Goal: Task Accomplishment & Management: Complete application form

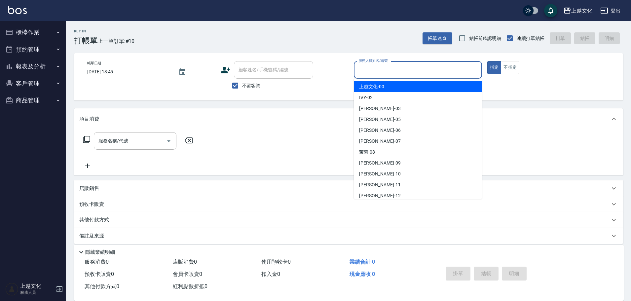
click at [405, 73] on input "服務人員姓名/編號" at bounding box center [418, 70] width 122 height 12
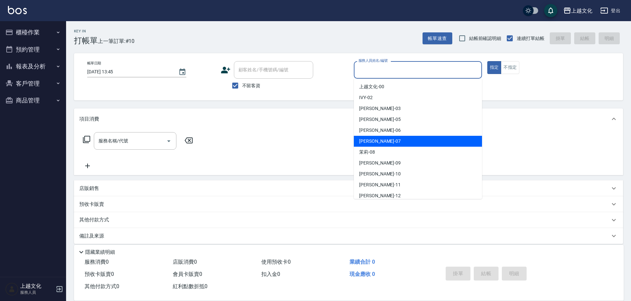
click at [389, 140] on div "LIN -07" at bounding box center [418, 141] width 128 height 11
type input "LIN-07"
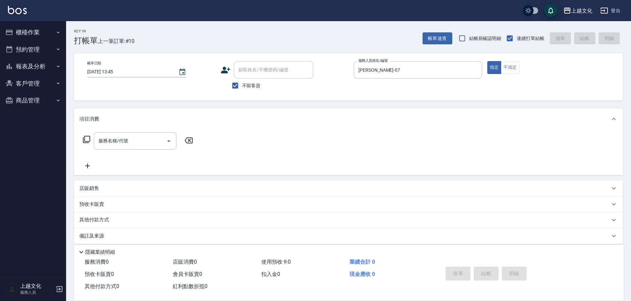
click at [84, 142] on icon at bounding box center [86, 139] width 7 height 7
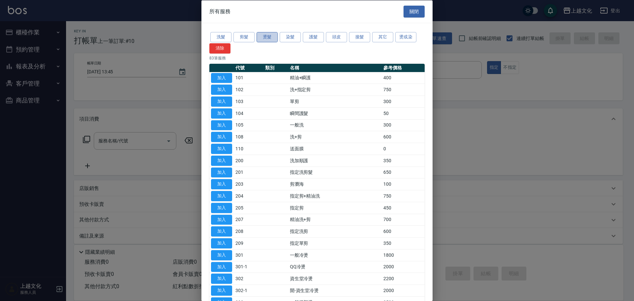
click at [271, 38] on button "燙髮" at bounding box center [267, 37] width 21 height 10
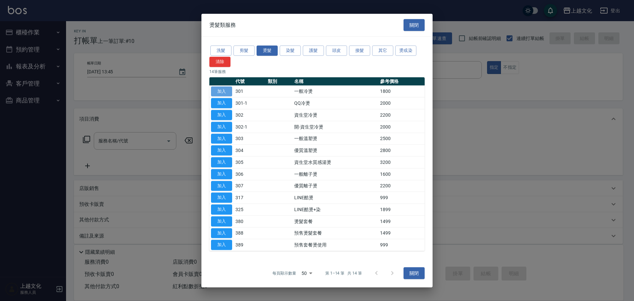
click at [225, 93] on button "加入" at bounding box center [221, 91] width 21 height 10
type input "一般冷燙(301)"
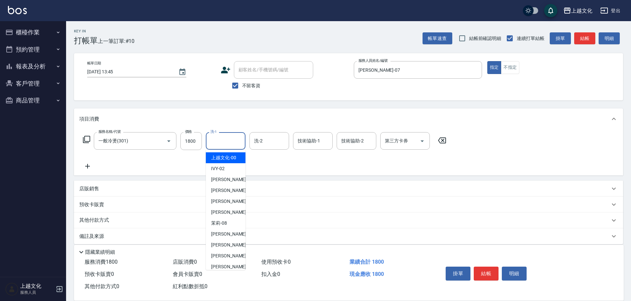
click at [228, 145] on input "洗-1" at bounding box center [226, 141] width 34 height 12
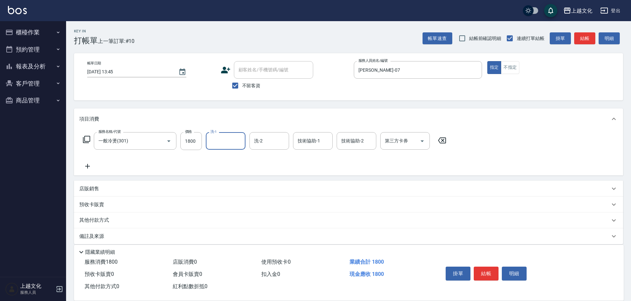
click at [228, 145] on input "洗-1" at bounding box center [226, 141] width 34 height 12
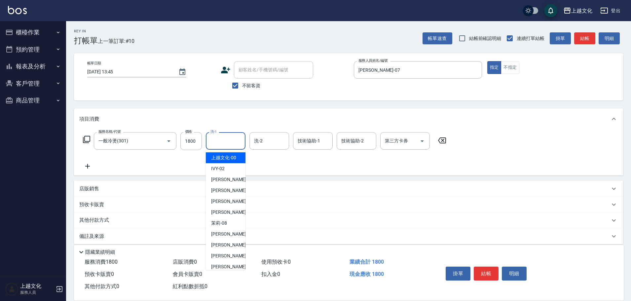
click at [228, 145] on input "洗-1" at bounding box center [226, 141] width 34 height 12
click at [226, 158] on span "上越文化 -00" at bounding box center [223, 157] width 25 height 7
type input "上越文化-00"
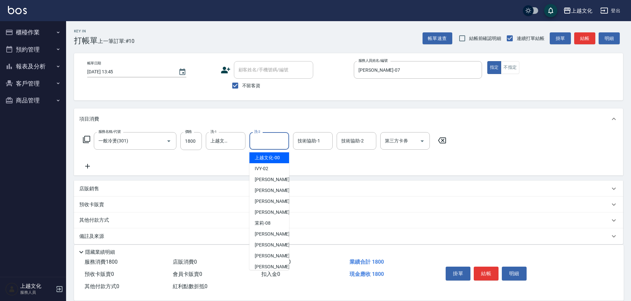
click at [266, 139] on input "洗-2" at bounding box center [269, 141] width 34 height 12
click at [264, 170] on span "IVY -02" at bounding box center [262, 168] width 14 height 7
click at [264, 170] on div "服務名稱/代號 一般冷燙(301) 服務名稱/代號 價格 1800 價格 洗-1 上越文化-00 洗-1 洗-2 洗-2 技術協助-1 技術協助-1 技術協助…" at bounding box center [264, 151] width 371 height 38
type input "IVY-02"
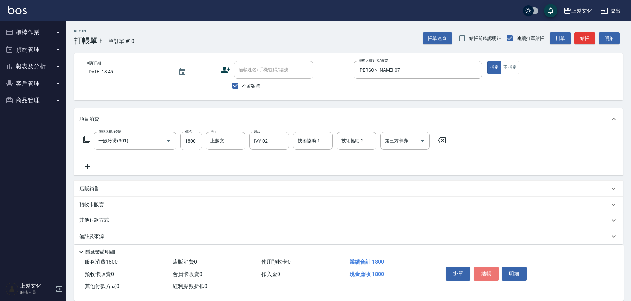
click at [482, 272] on button "結帳" at bounding box center [485, 273] width 25 height 14
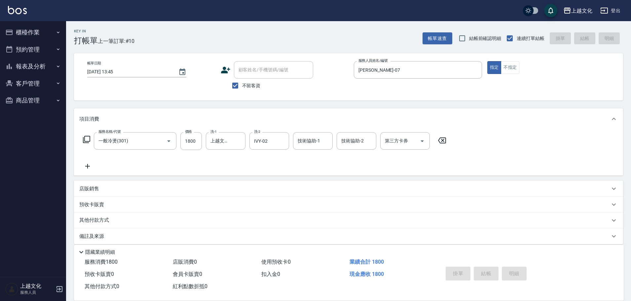
type input "2025/09/07 13:46"
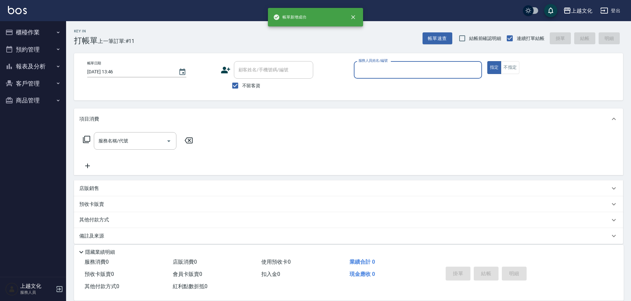
drag, startPoint x: 379, startPoint y: 71, endPoint x: 381, endPoint y: 75, distance: 3.9
click at [379, 72] on input "服務人員姓名/編號" at bounding box center [418, 70] width 122 height 12
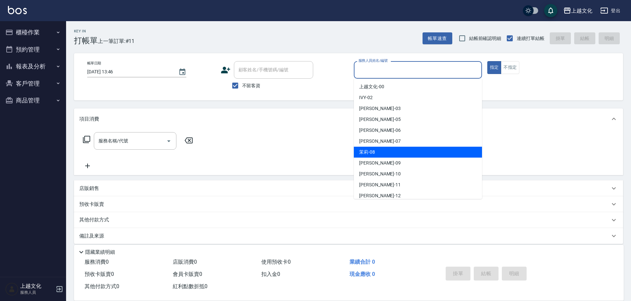
drag, startPoint x: 380, startPoint y: 151, endPoint x: 375, endPoint y: 149, distance: 5.5
click at [379, 151] on div "茉莉 -08" at bounding box center [418, 152] width 128 height 11
type input "茉莉-08"
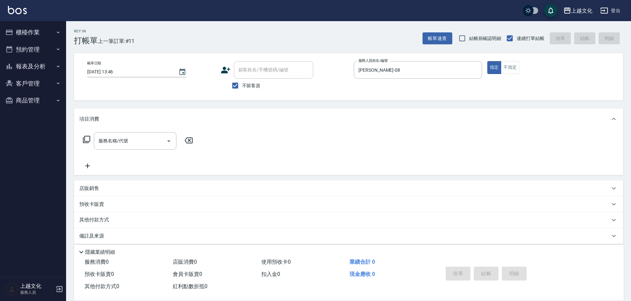
click at [85, 138] on icon at bounding box center [87, 139] width 8 height 8
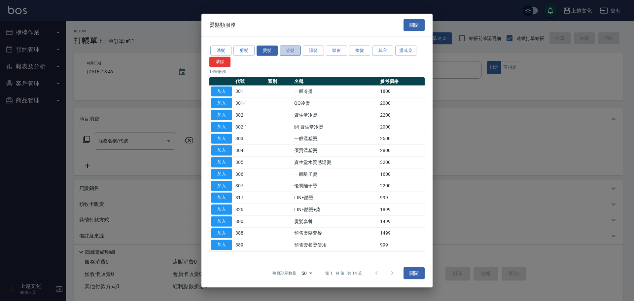
click at [288, 50] on button "染髮" at bounding box center [290, 51] width 21 height 10
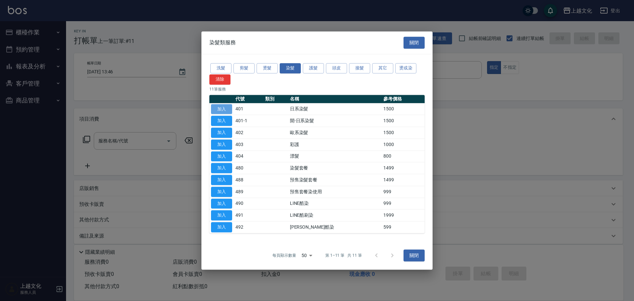
click at [218, 110] on button "加入" at bounding box center [221, 109] width 21 height 10
type input "日系染髮(401)"
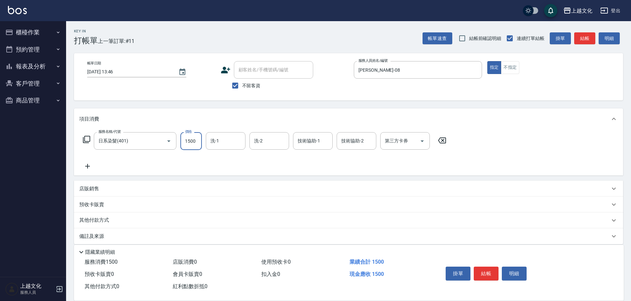
click at [197, 143] on input "1500" at bounding box center [190, 141] width 21 height 18
type input "2599"
click at [87, 165] on icon at bounding box center [87, 166] width 5 height 5
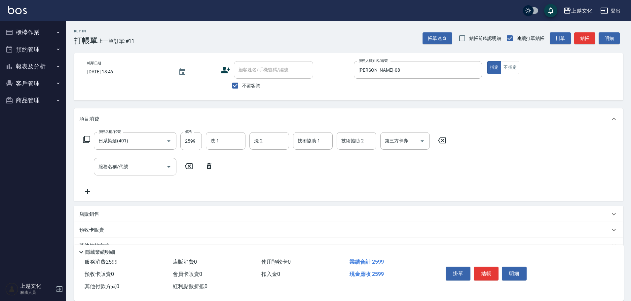
click at [86, 136] on icon at bounding box center [86, 139] width 7 height 7
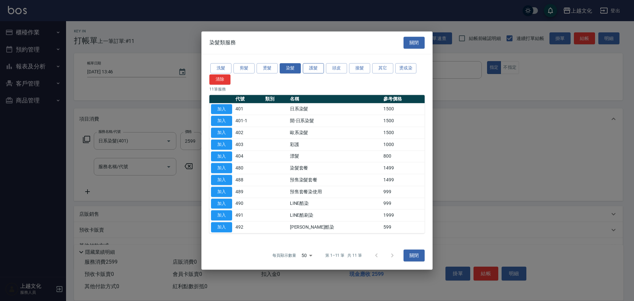
click at [311, 66] on button "護髮" at bounding box center [313, 68] width 21 height 10
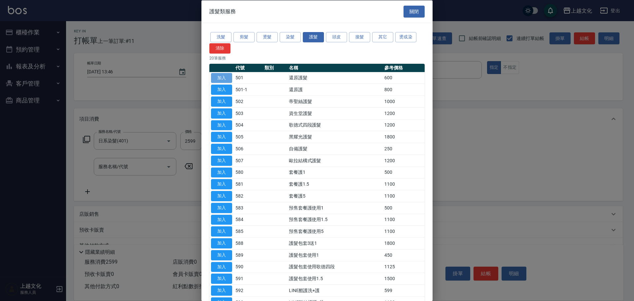
click at [225, 74] on button "加入" at bounding box center [221, 78] width 21 height 10
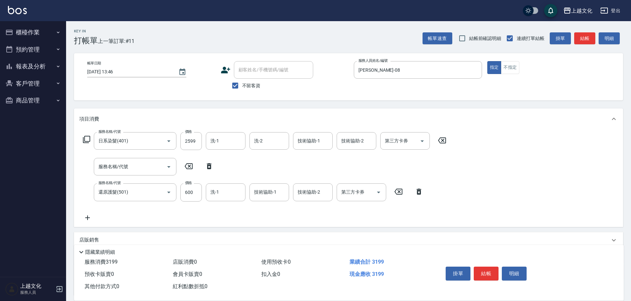
click at [211, 165] on icon at bounding box center [209, 166] width 17 height 8
type input "還原護髮(501)"
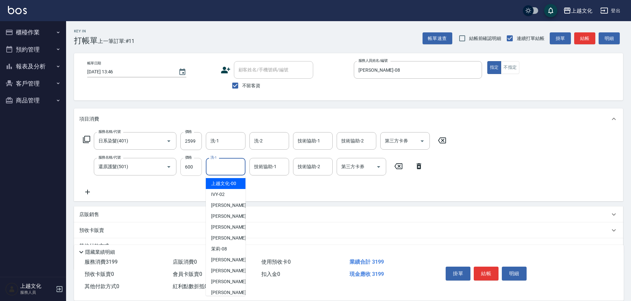
click at [193, 169] on input "600" at bounding box center [190, 167] width 21 height 18
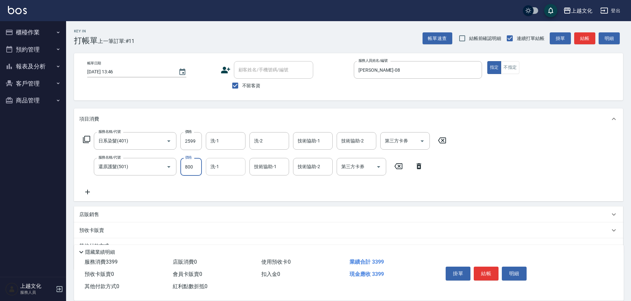
type input "800"
click at [220, 168] on input "洗-1" at bounding box center [226, 167] width 34 height 12
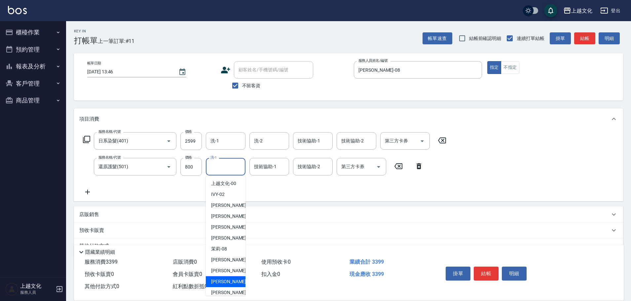
click at [223, 282] on span "Martin -11" at bounding box center [232, 281] width 42 height 7
type input "Martin-11"
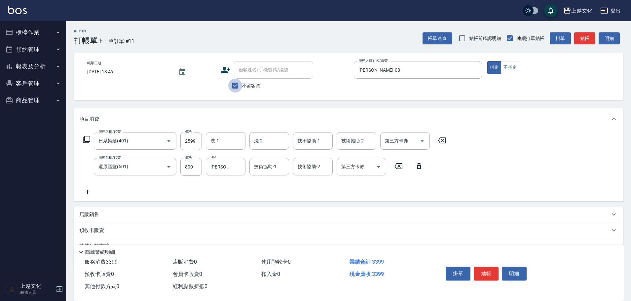
drag, startPoint x: 234, startPoint y: 88, endPoint x: 239, endPoint y: 78, distance: 10.9
click at [234, 87] on input "不留客資" at bounding box center [235, 86] width 14 height 14
checkbox input "false"
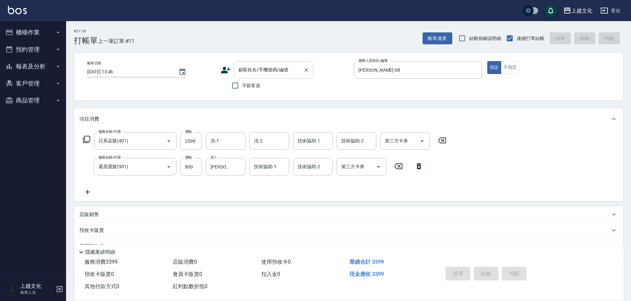
click at [241, 74] on input "顧客姓名/手機號碼/編號" at bounding box center [268, 70] width 63 height 12
type input "愛"
click at [306, 70] on icon "Clear" at bounding box center [306, 70] width 4 height 4
click at [233, 86] on input "不留客資" at bounding box center [235, 86] width 14 height 14
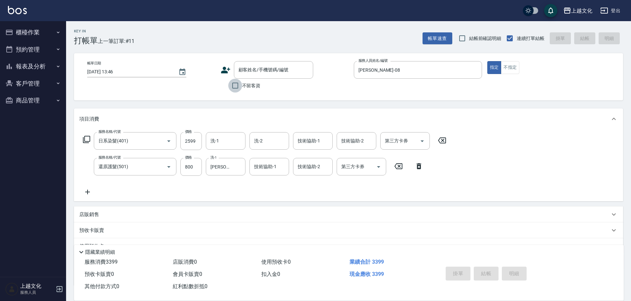
checkbox input "true"
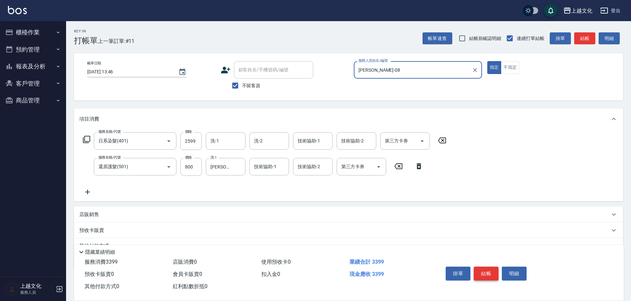
click at [488, 271] on button "結帳" at bounding box center [485, 273] width 25 height 14
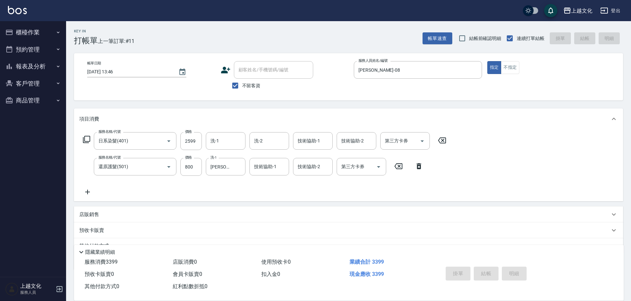
type input "2025/09/07 13:48"
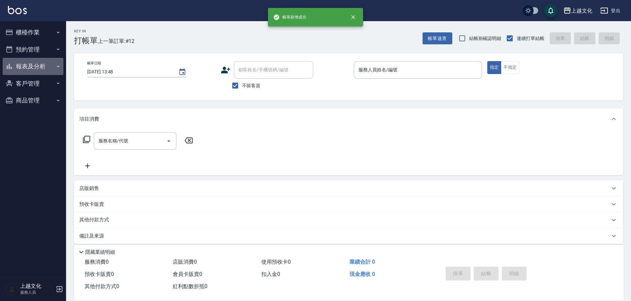
click at [29, 67] on button "報表及分析" at bounding box center [33, 66] width 61 height 17
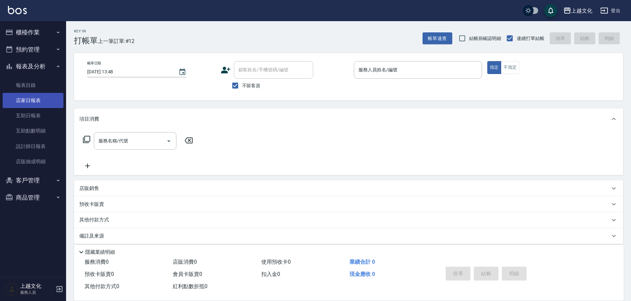
click at [21, 97] on link "店家日報表" at bounding box center [33, 100] width 61 height 15
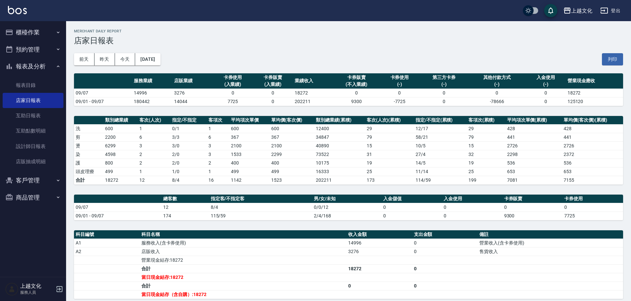
click at [22, 35] on button "櫃檯作業" at bounding box center [33, 32] width 61 height 17
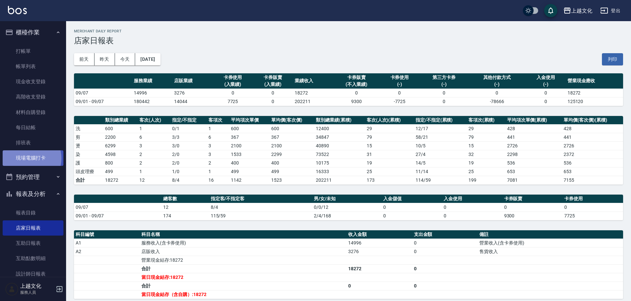
click at [28, 158] on link "現場電腦打卡" at bounding box center [33, 157] width 61 height 15
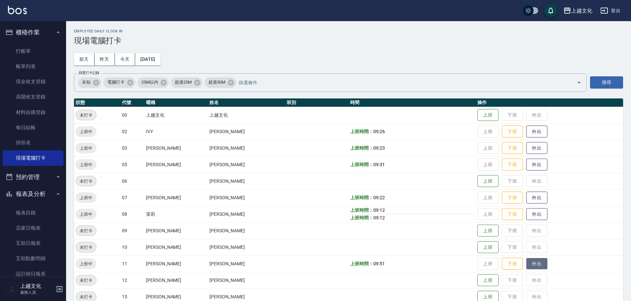
click at [528, 263] on button "外出" at bounding box center [536, 264] width 21 height 12
